Goal: Navigation & Orientation: Find specific page/section

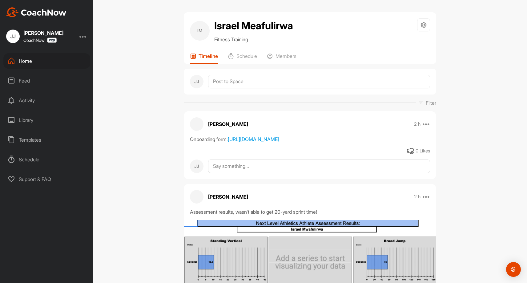
scroll to position [10, 0]
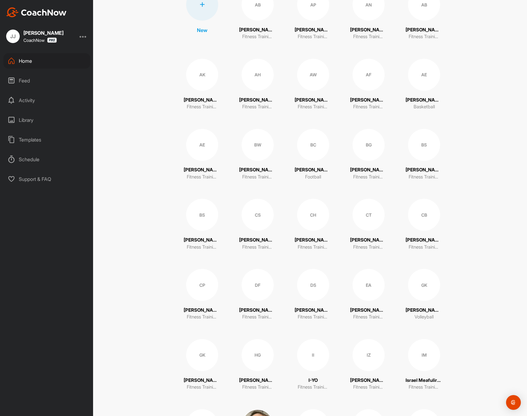
scroll to position [505, 0]
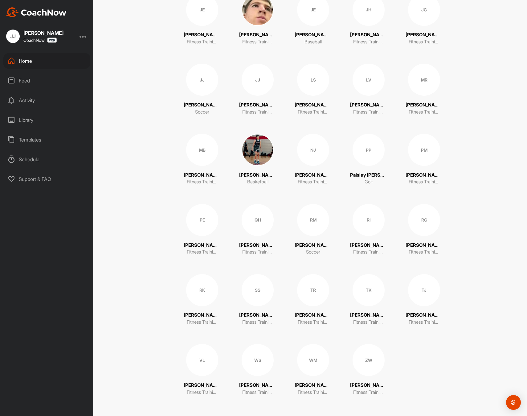
click at [425, 238] on div "RG [PERSON_NAME] Fitness Training" at bounding box center [423, 230] width 37 height 52
